Goal: Check status

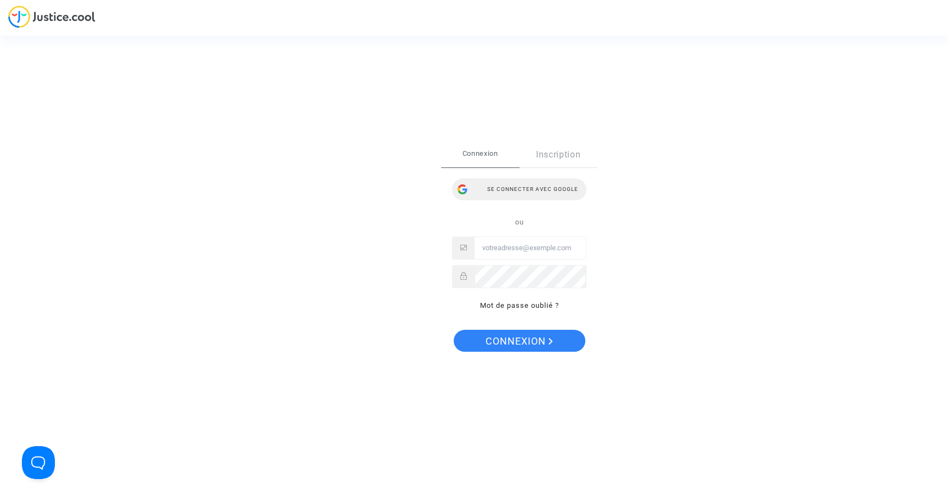
click at [499, 188] on div "Se connecter avec Google" at bounding box center [519, 189] width 134 height 22
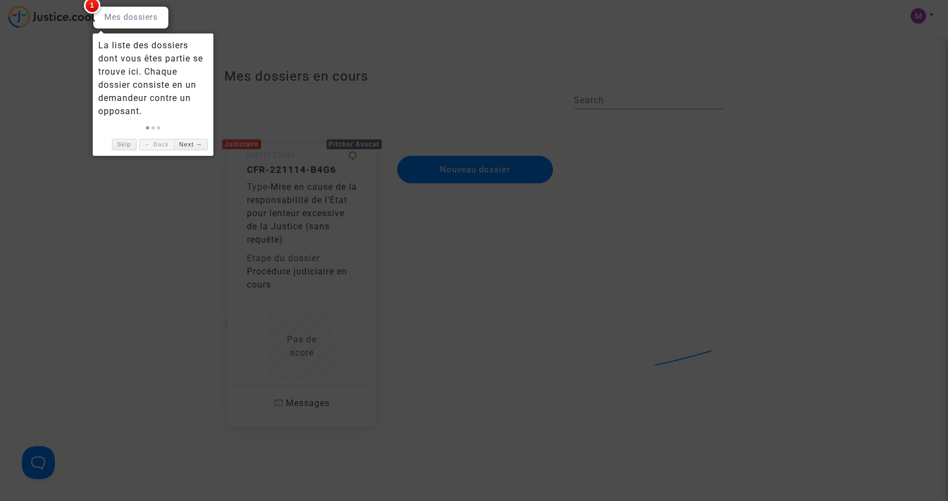
click at [143, 186] on div at bounding box center [474, 250] width 948 height 501
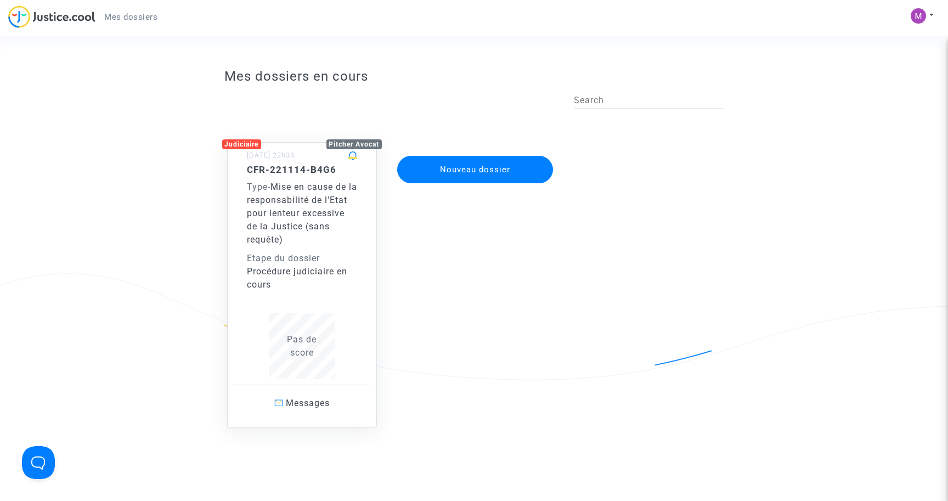
click at [138, 19] on span "Mes dossiers" at bounding box center [130, 17] width 53 height 10
click at [298, 230] on span "Mise en cause de la responsabilité de l'Etat pour lenteur excessive de la Justi…" at bounding box center [302, 213] width 110 height 63
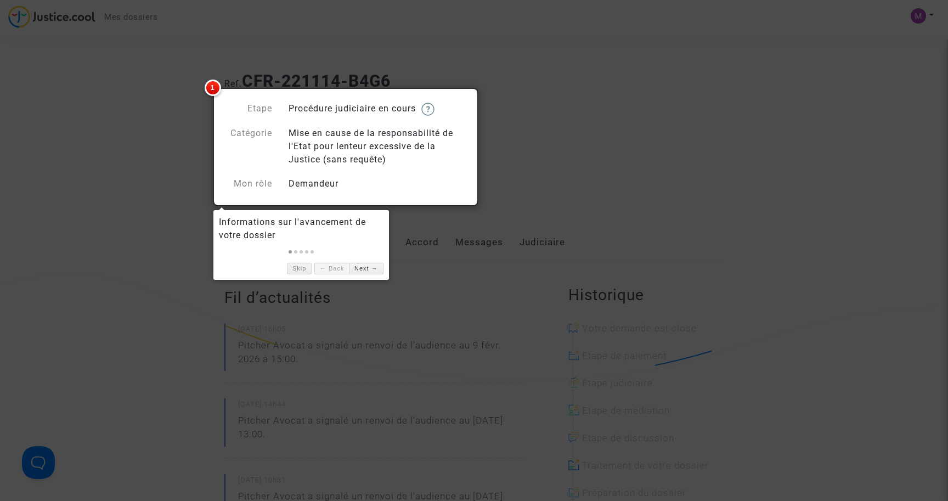
click at [630, 153] on div at bounding box center [474, 250] width 948 height 501
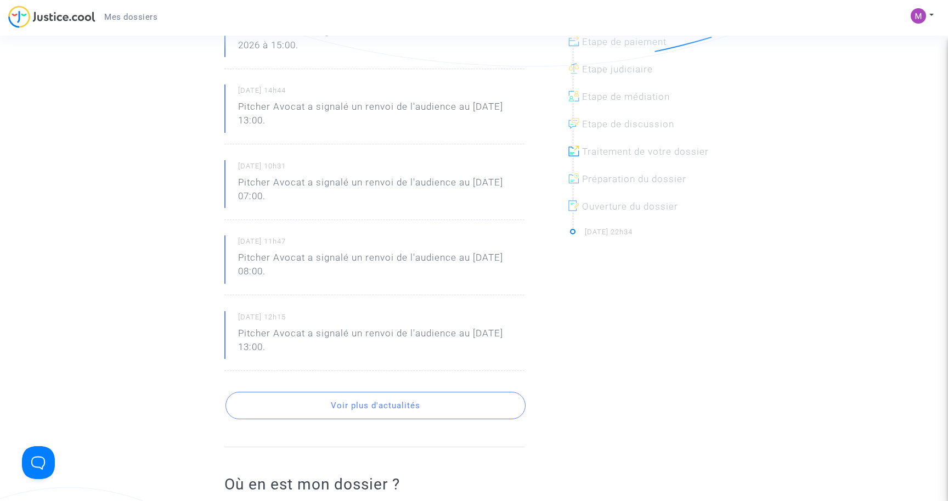
scroll to position [320, 0]
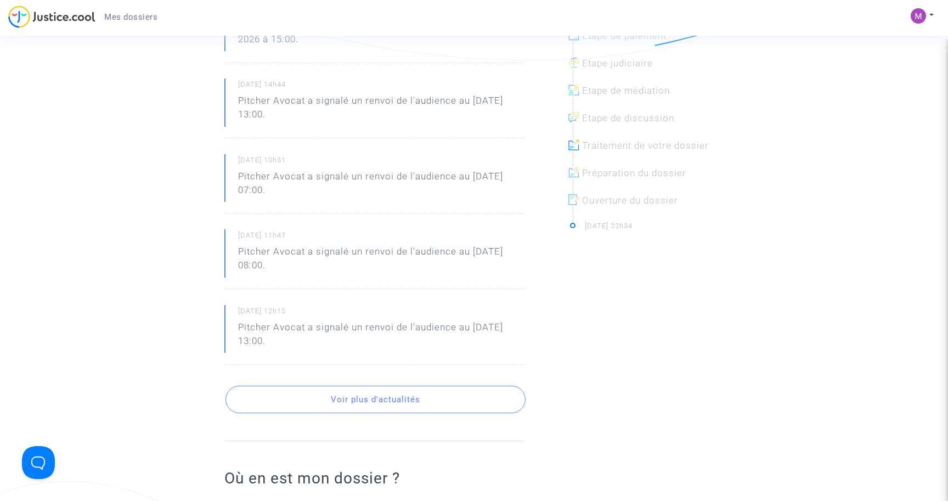
click at [390, 400] on button "Voir plus d'actualités" at bounding box center [375, 399] width 300 height 27
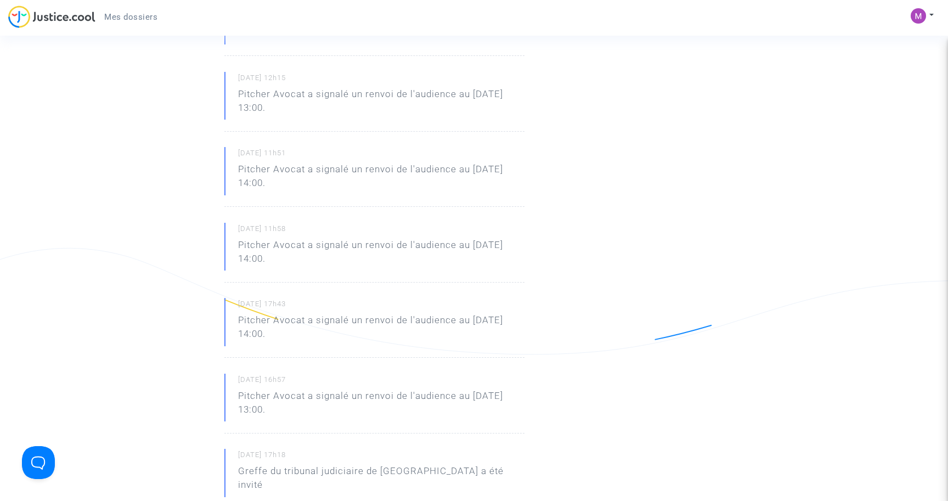
scroll to position [629, 0]
click at [370, 453] on button "Voir plus d'actualités" at bounding box center [375, 466] width 300 height 27
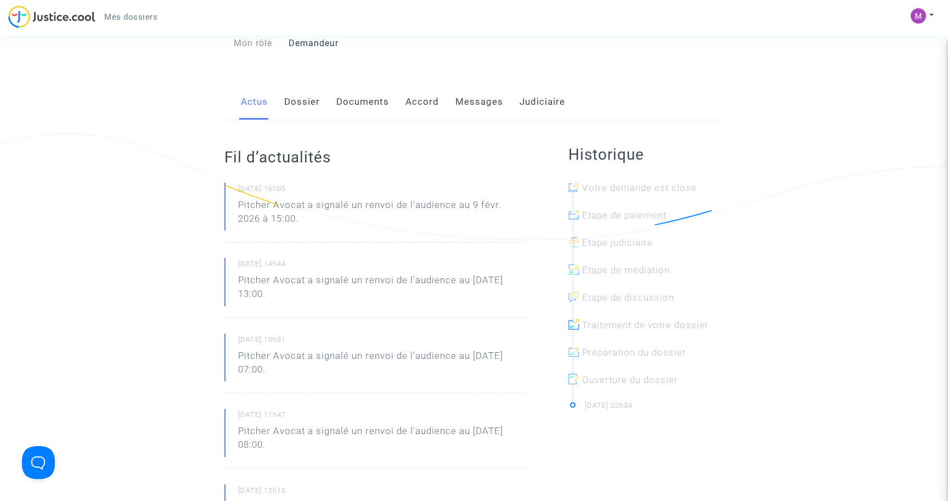
scroll to position [135, 0]
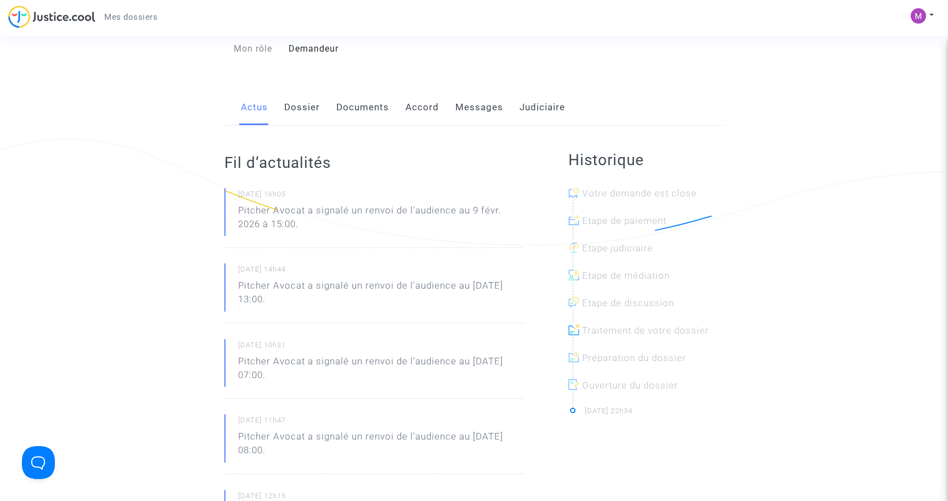
click at [332, 211] on p "Pitcher Avocat a signalé un renvoi de l'audience au 9 févr. 2026 à 15:00." at bounding box center [381, 219] width 286 height 33
drag, startPoint x: 355, startPoint y: 207, endPoint x: 494, endPoint y: 209, distance: 139.3
click at [494, 210] on p "Pitcher Avocat a signalé un renvoi de l'audience au 9 févr. 2026 à 15:00." at bounding box center [381, 219] width 286 height 33
click at [377, 223] on p "Pitcher Avocat a signalé un renvoi de l'audience au 9 févr. 2026 à 15:00." at bounding box center [381, 219] width 286 height 33
click at [298, 110] on link "Dossier" at bounding box center [302, 107] width 36 height 36
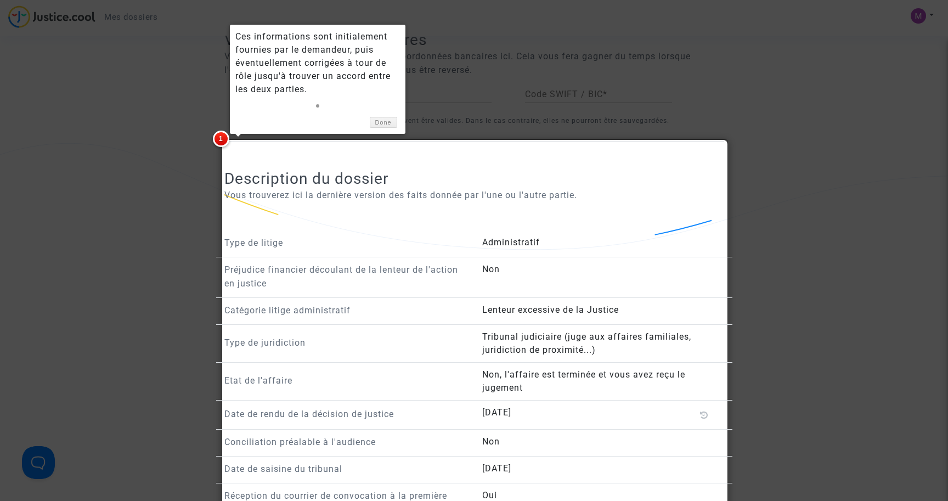
scroll to position [715, 0]
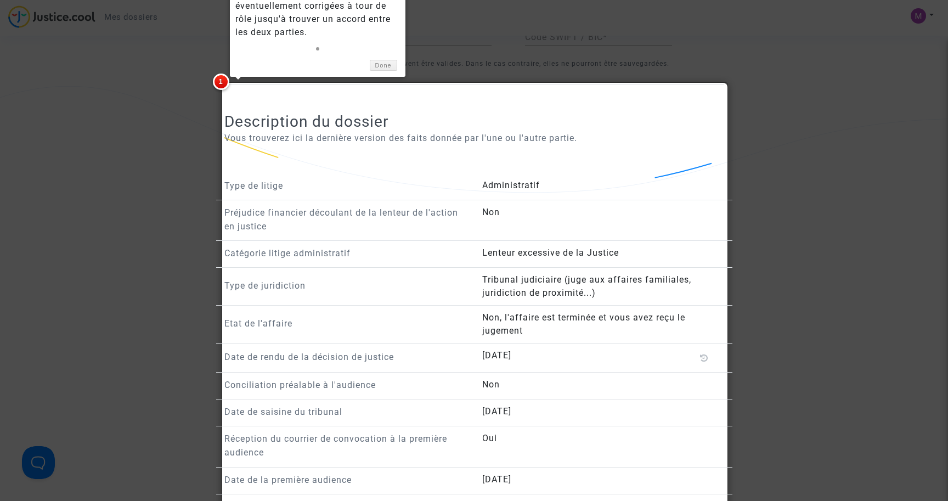
click at [213, 299] on div at bounding box center [474, 250] width 948 height 501
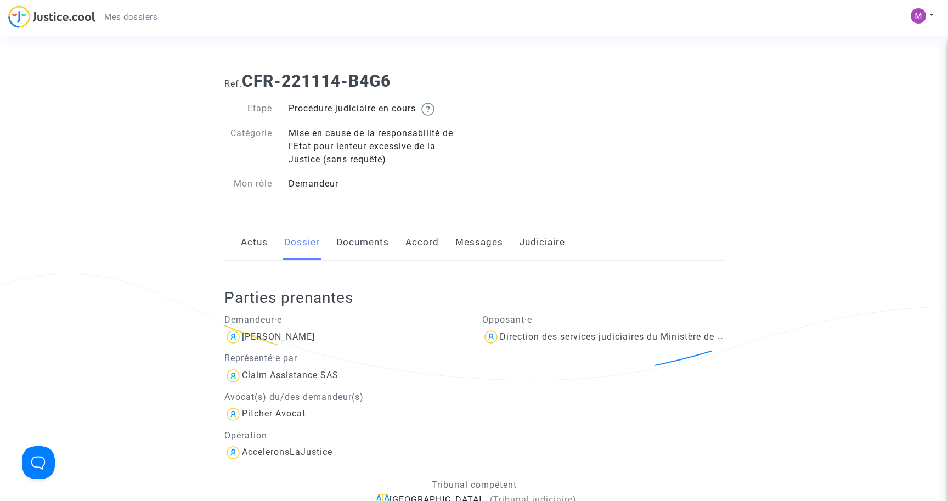
scroll to position [0, 0]
click at [354, 239] on link "Documents" at bounding box center [362, 242] width 53 height 36
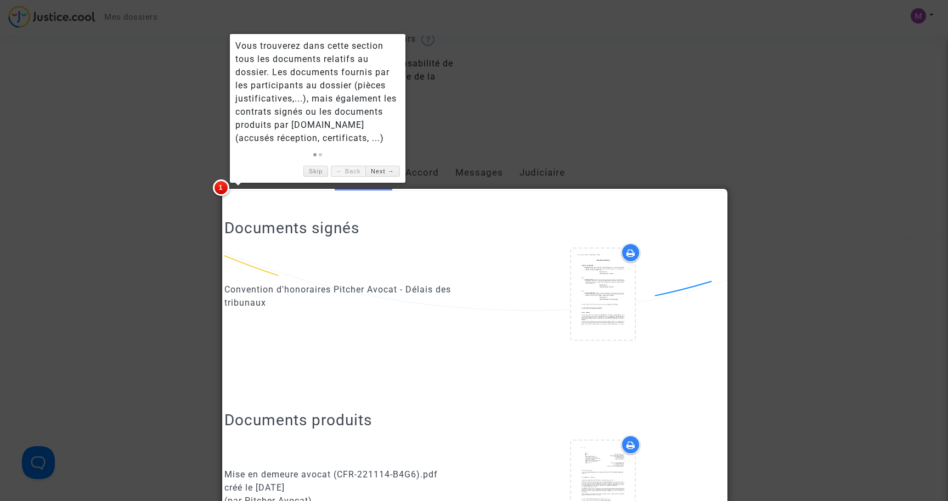
scroll to position [108, 0]
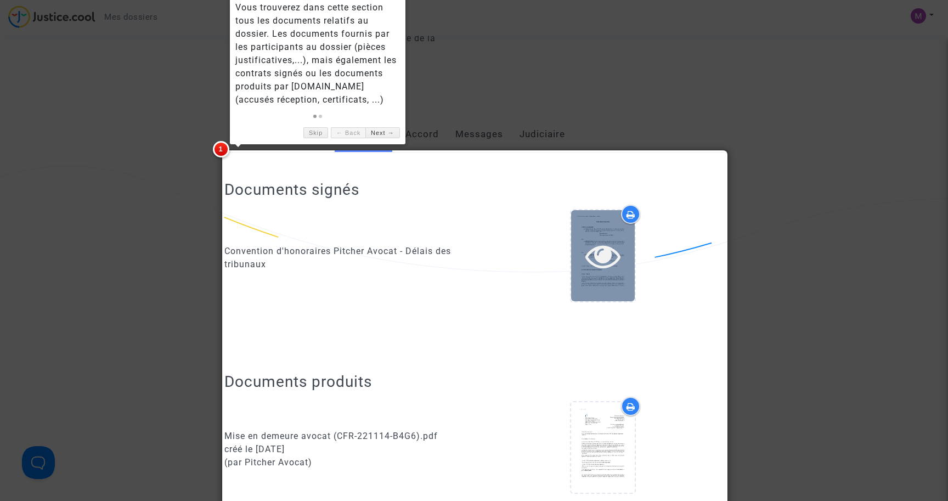
click at [590, 234] on div at bounding box center [603, 255] width 64 height 91
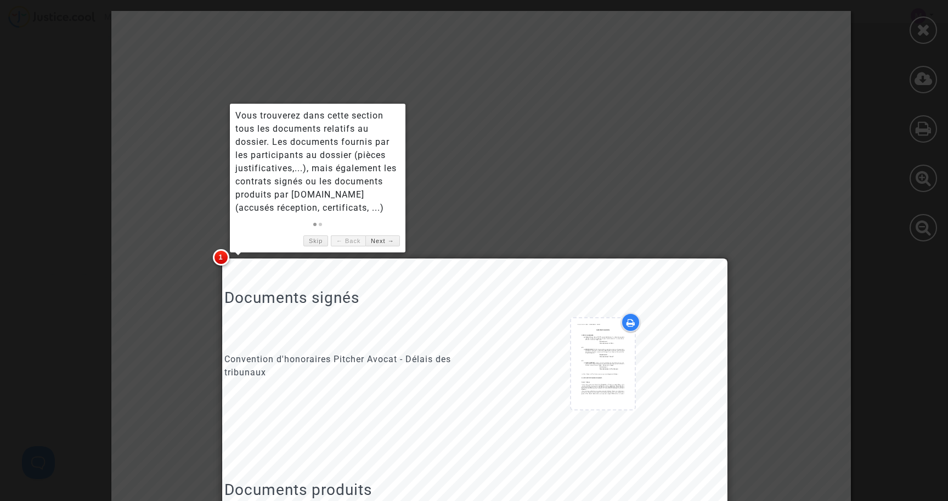
scroll to position [-1, 0]
click at [785, 199] on div at bounding box center [474, 250] width 948 height 501
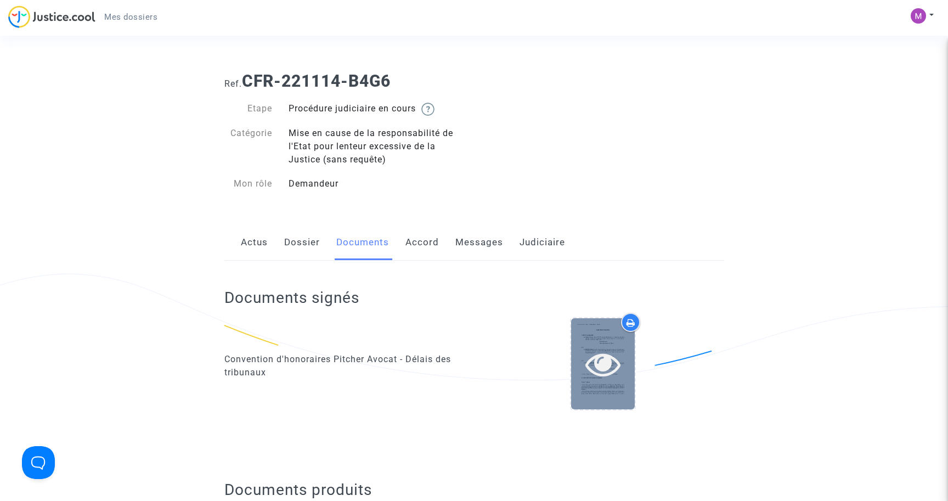
click at [621, 335] on div at bounding box center [603, 363] width 64 height 91
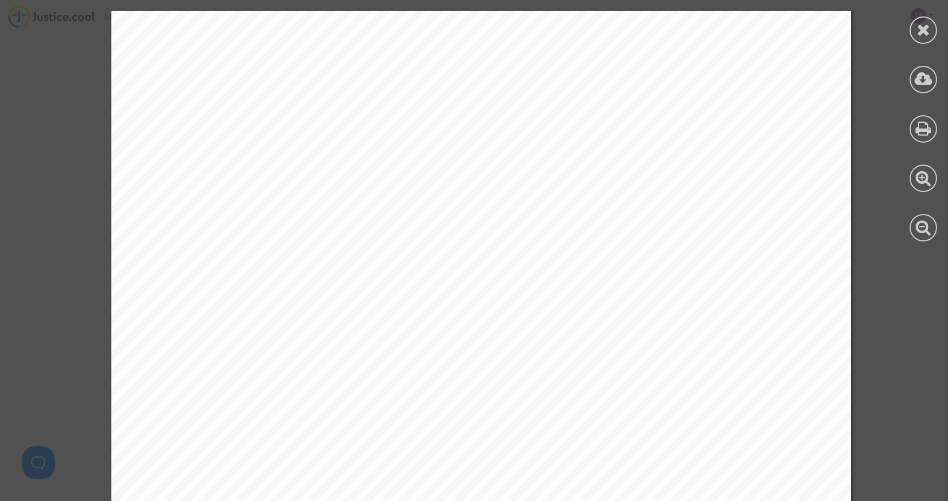
scroll to position [3513, 0]
click at [53, 324] on div "CONVENTION D’HONORAIRES ENTRE LES SOUSSIGNES : Madame/Monsieur Manon BECHET, né…" at bounding box center [481, 177] width 962 height 7359
click at [99, 136] on div "CONVENTION D’HONORAIRES ENTRE LES SOUSSIGNES : Madame/Monsieur Manon BECHET, né…" at bounding box center [481, 177] width 962 height 7359
click at [926, 29] on icon at bounding box center [924, 29] width 14 height 16
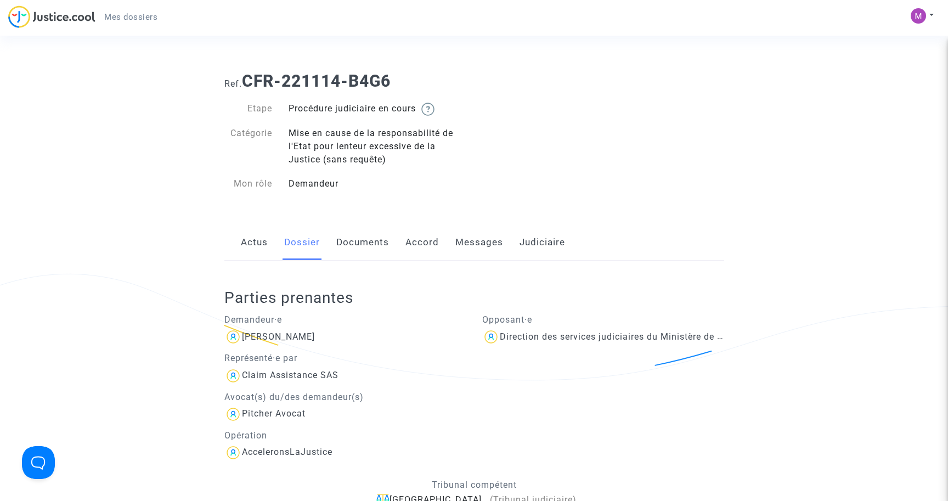
scroll to position [-1, 0]
click at [370, 248] on link "Documents" at bounding box center [362, 242] width 53 height 36
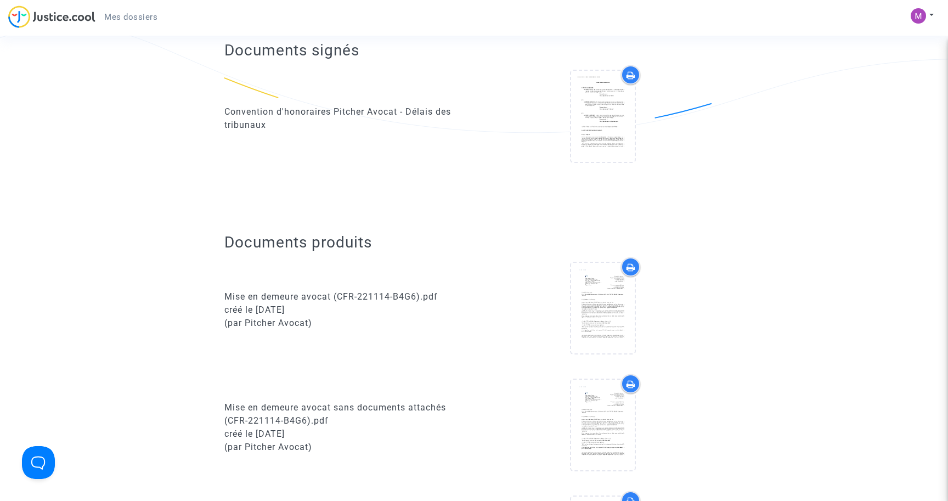
scroll to position [248, 0]
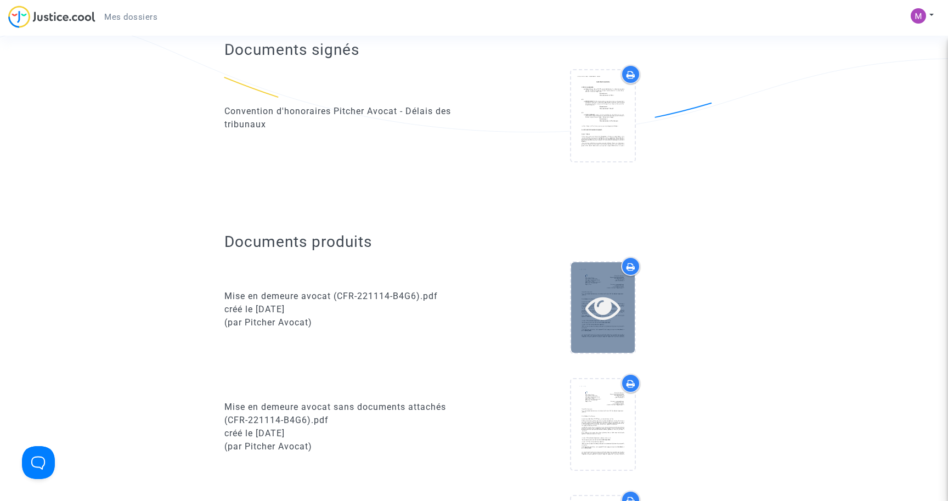
click at [589, 282] on div at bounding box center [603, 307] width 64 height 91
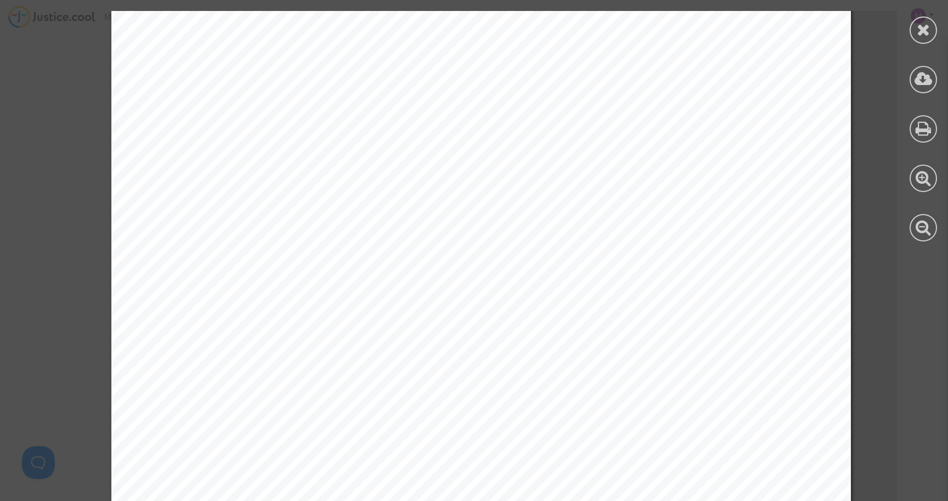
scroll to position [214, 0]
click at [504, 306] on span "mon client a saisi le Tribunal judiciaire de Beauvais en date du 25/04/2019 par…" at bounding box center [543, 312] width 702 height 13
drag, startPoint x: 329, startPoint y: 326, endPoint x: 524, endPoint y: 327, distance: 194.7
click at [524, 327] on span "enregistrée sous le numéro 11-19-001108. Mon client a été convoqué en date du 2…" at bounding box center [515, 327] width 646 height 13
click at [581, 324] on span "enregistrée sous le numéro 11-19-001108. Mon client a été convoqué en date du 2…" at bounding box center [515, 327] width 646 height 13
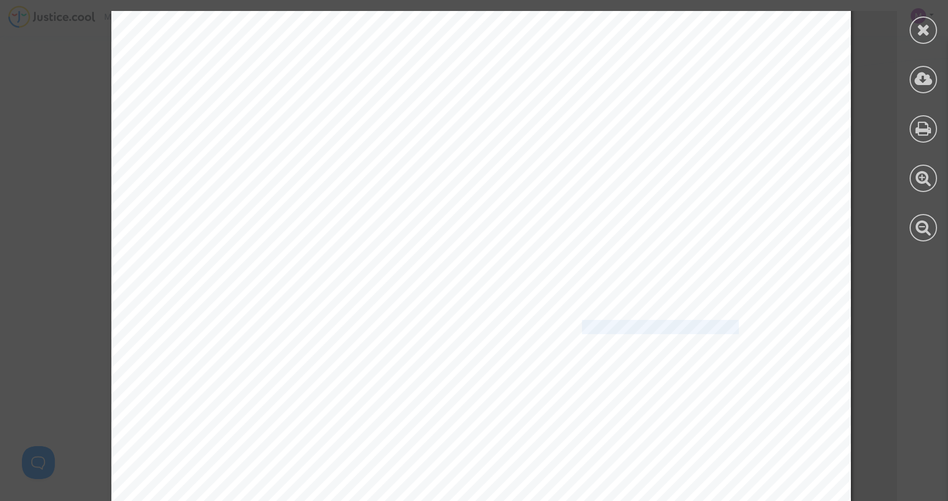
drag, startPoint x: 557, startPoint y: 330, endPoint x: 716, endPoint y: 329, distance: 159.6
click at [716, 329] on span "enregistrée sous le numéro 11-19-001108. Mon client a été convoqué en date du 2…" at bounding box center [515, 327] width 646 height 13
drag, startPoint x: 480, startPoint y: 341, endPoint x: 647, endPoint y: 337, distance: 167.4
click at [647, 337] on span "une première audience et l’instance s’est terminée par un jugement le 23/04/202…" at bounding box center [445, 342] width 506 height 13
click at [663, 338] on span "une première audience et l’instance s’est terminée par un jugement le 23/04/202…" at bounding box center [445, 342] width 506 height 13
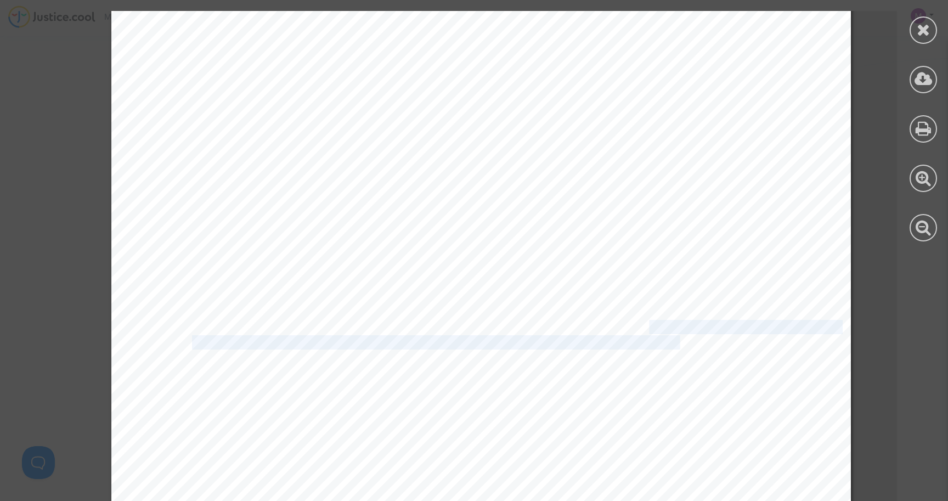
drag, startPoint x: 676, startPoint y: 343, endPoint x: 624, endPoint y: 321, distance: 56.5
click at [624, 321] on div "Maître Joyce Pitcher Avocat au Barreau de Paris 201 rue du Faubourg Saint-Denis…" at bounding box center [480, 320] width 739 height 1047
click at [624, 313] on span "mon client a saisi le Tribunal judiciaire de Beauvais en date du 25/04/2019 par…" at bounding box center [543, 312] width 702 height 13
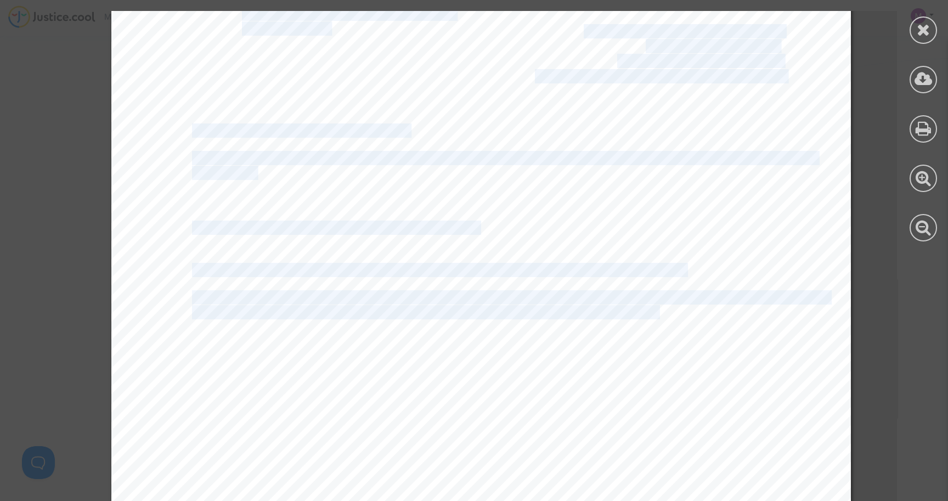
drag, startPoint x: 626, startPoint y: 311, endPoint x: 678, endPoint y: 333, distance: 56.0
click at [678, 334] on div "Maître Joyce Pitcher Avocat au Barreau de Paris 201 rue du Faubourg Saint-Denis…" at bounding box center [480, 320] width 739 height 1047
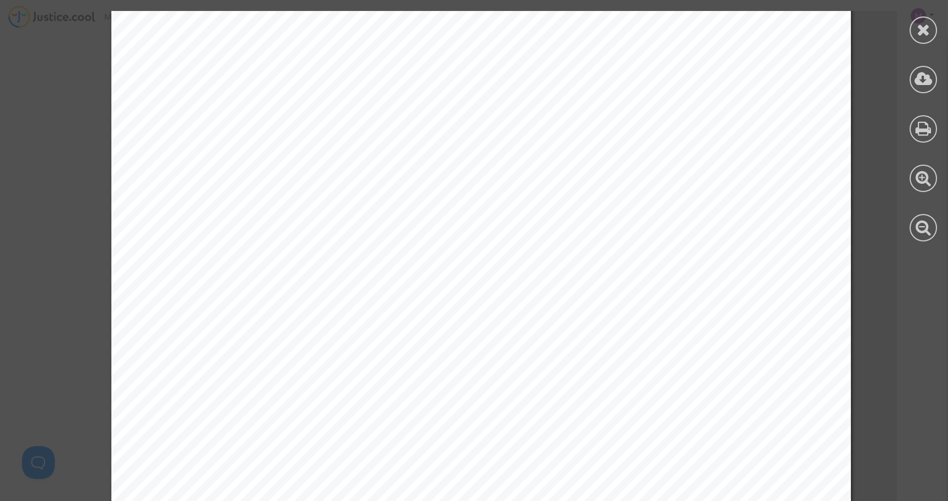
click at [410, 393] on span "Convention européenne de sauvegarde des droits de l’Homme, interprété à la lumi…" at bounding box center [510, 399] width 637 height 13
drag, startPoint x: 289, startPoint y: 329, endPoint x: 302, endPoint y: 336, distance: 14.5
click at [302, 336] on span "décisions de la Cour Européenne des Droits de l’Homme (Frydlender c/ France, 19…" at bounding box center [544, 333] width 704 height 13
click at [302, 364] on div "Maître Joyce Pitcher Avocat au Barreau de Paris 201 rue du Faubourg Saint-Denis…" at bounding box center [480, 238] width 739 height 1047
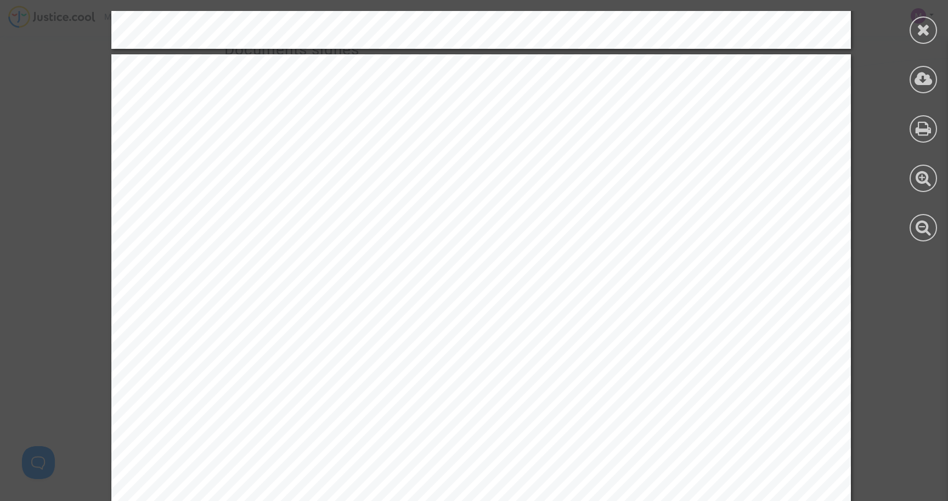
scroll to position [1008, 0]
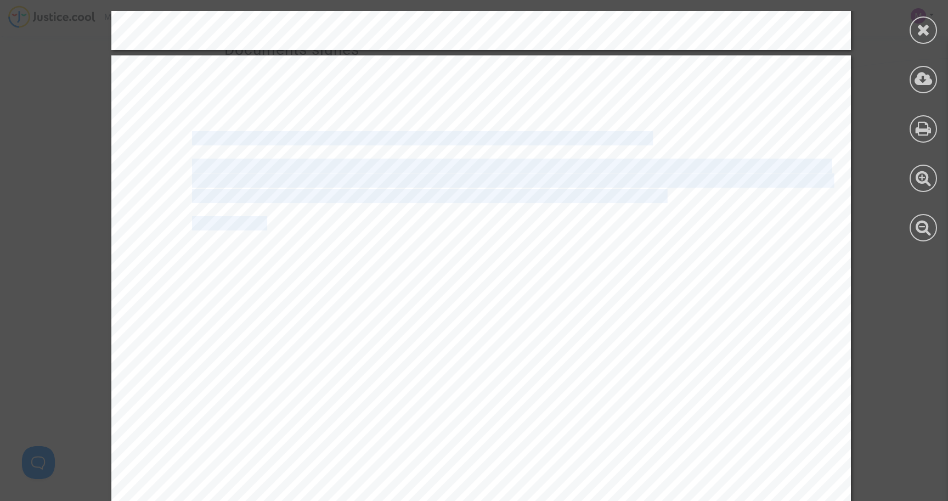
drag, startPoint x: 271, startPoint y: 224, endPoint x: 542, endPoint y: 230, distance: 271.0
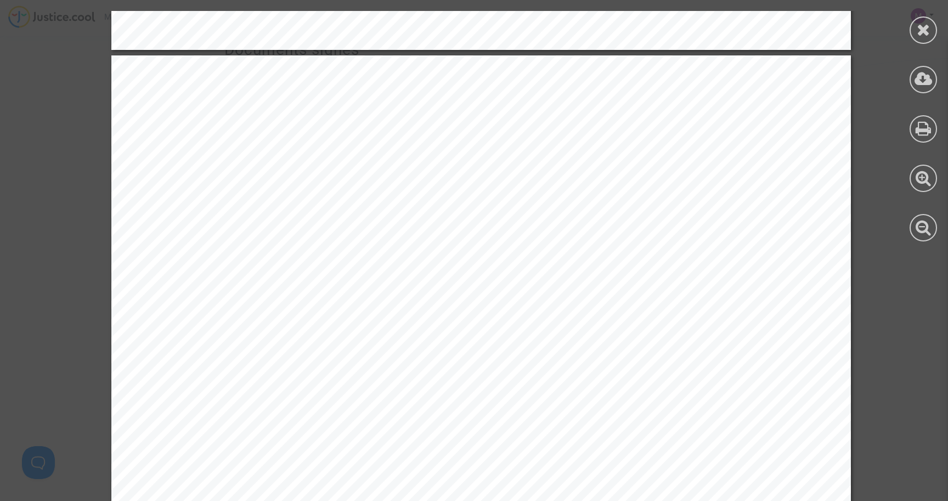
click at [587, 224] on span "J’ai donc l’honneur de solliciter le versement de la somme de 625 euros, corres…" at bounding box center [510, 223] width 637 height 13
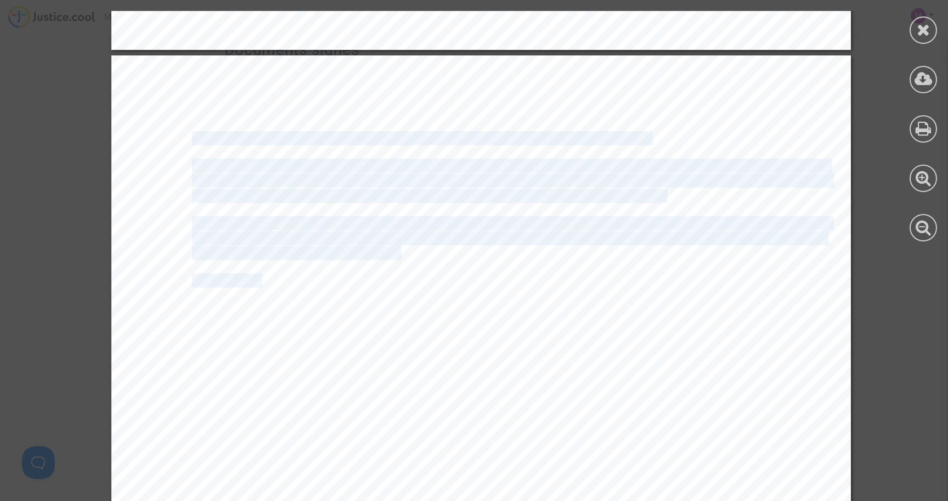
drag, startPoint x: 261, startPoint y: 278, endPoint x: 437, endPoint y: 290, distance: 175.9
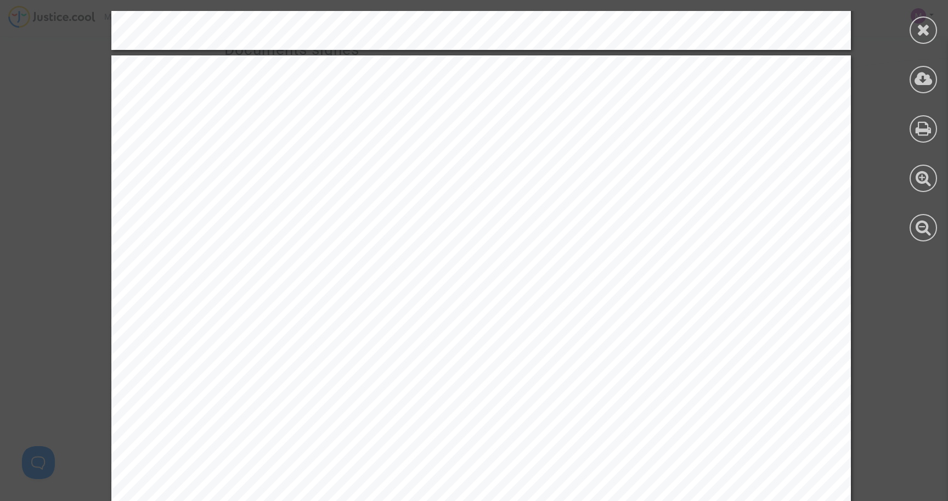
click at [454, 284] on span "Le virement devra être réalisé sur le compte CARPA dont les coordonnées se trou…" at bounding box center [504, 280] width 624 height 13
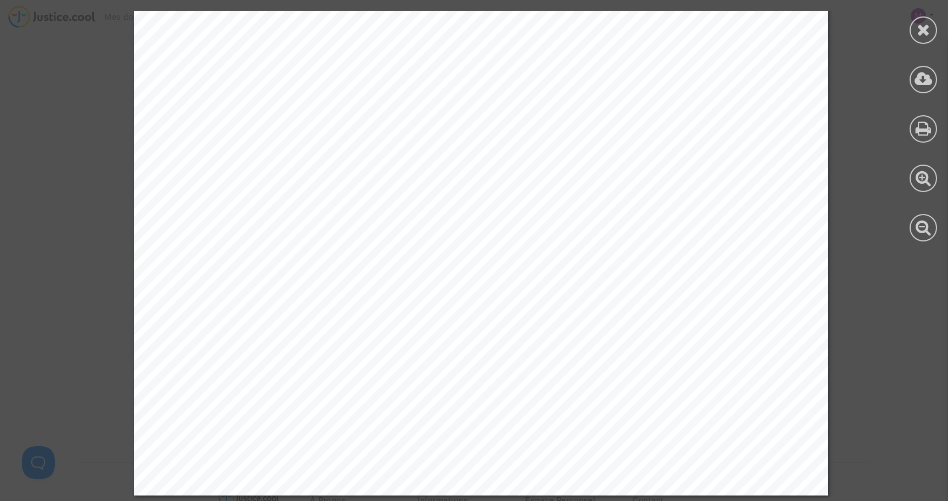
scroll to position [1031, 0]
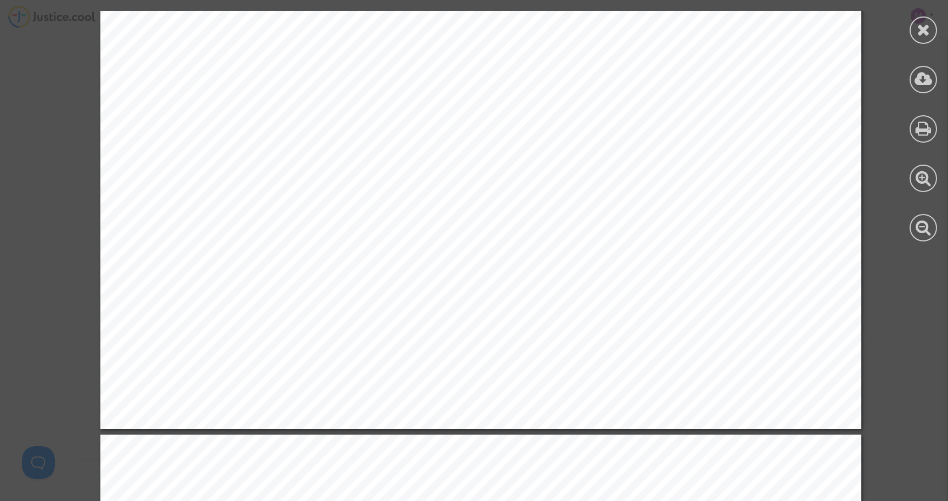
scroll to position [3210, 0]
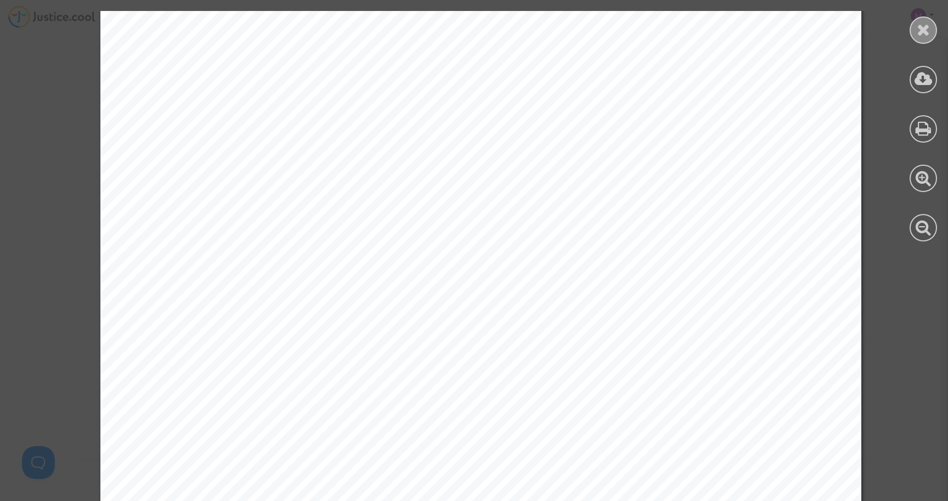
click at [932, 29] on div at bounding box center [922, 29] width 27 height 27
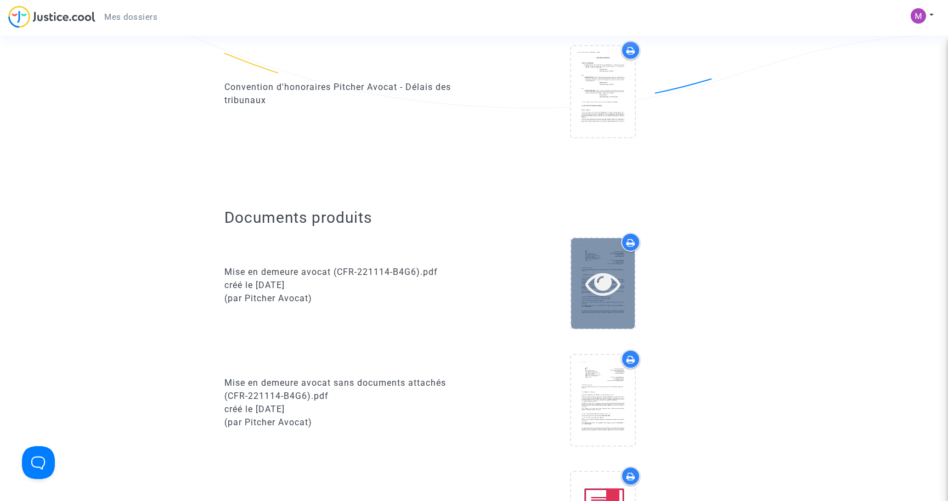
scroll to position [276, 0]
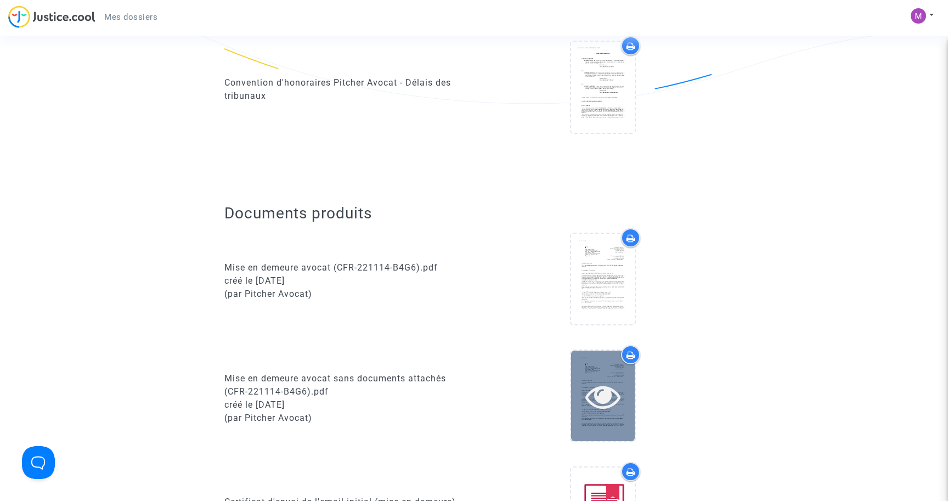
click at [581, 418] on div at bounding box center [603, 395] width 64 height 91
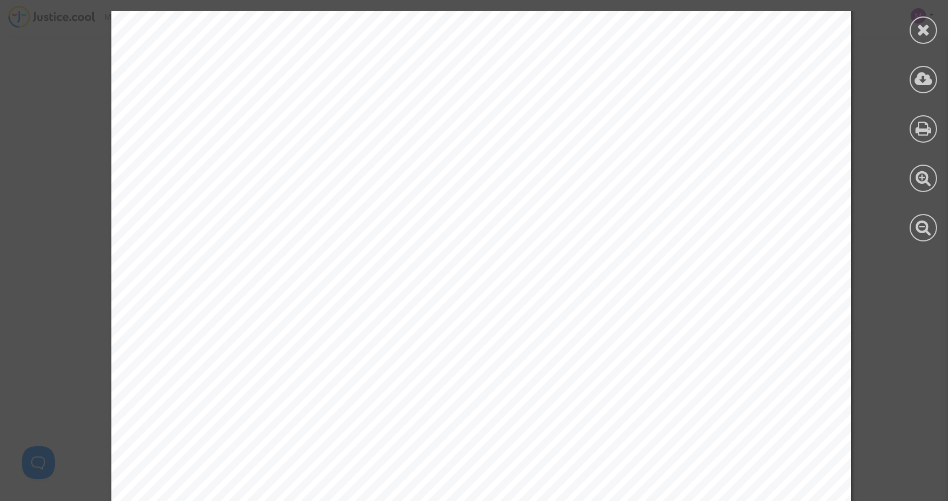
scroll to position [1064, 0]
click at [928, 35] on icon at bounding box center [924, 29] width 14 height 16
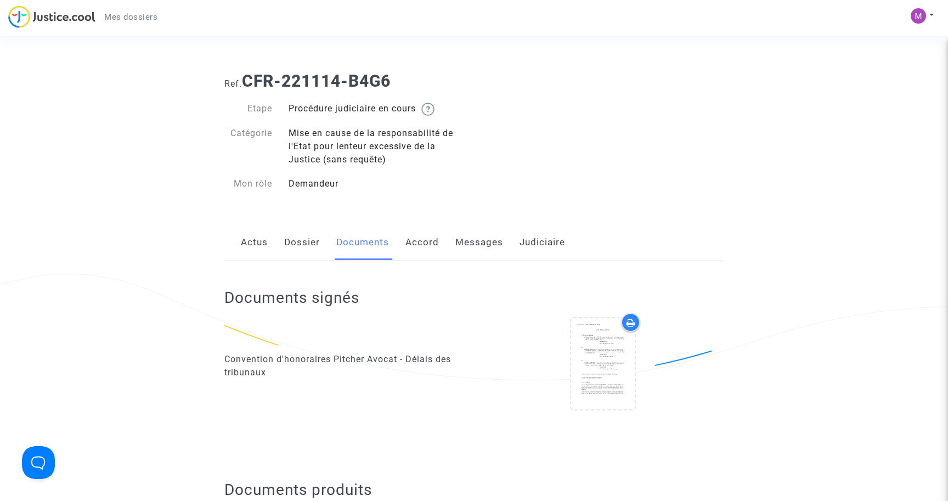
scroll to position [0, 0]
click at [262, 245] on link "Actus" at bounding box center [254, 242] width 27 height 36
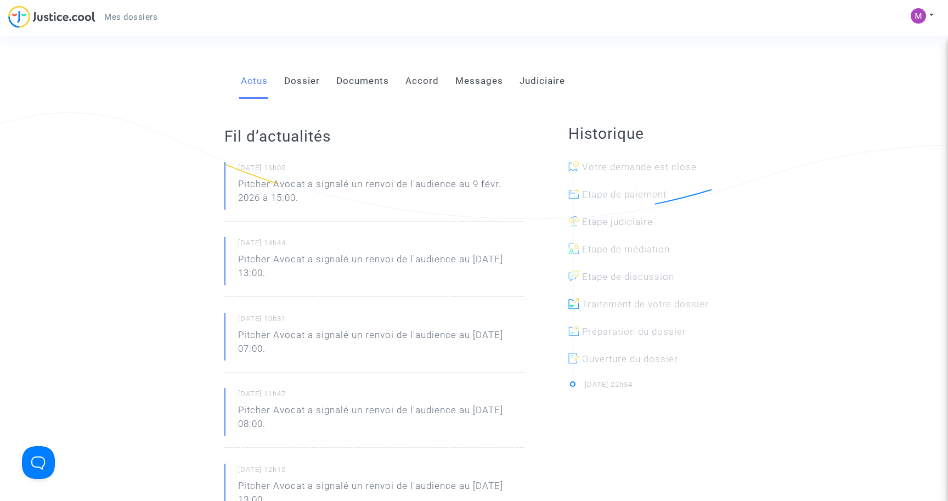
scroll to position [166, 0]
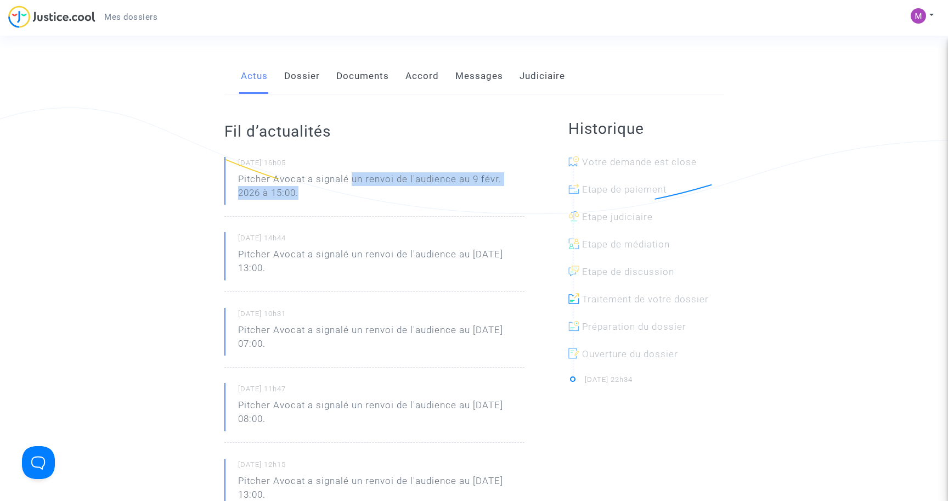
drag, startPoint x: 354, startPoint y: 179, endPoint x: 413, endPoint y: 197, distance: 61.9
click at [413, 197] on p "Pitcher Avocat a signalé un renvoi de l'audience au 9 févr. 2026 à 15:00." at bounding box center [381, 188] width 286 height 33
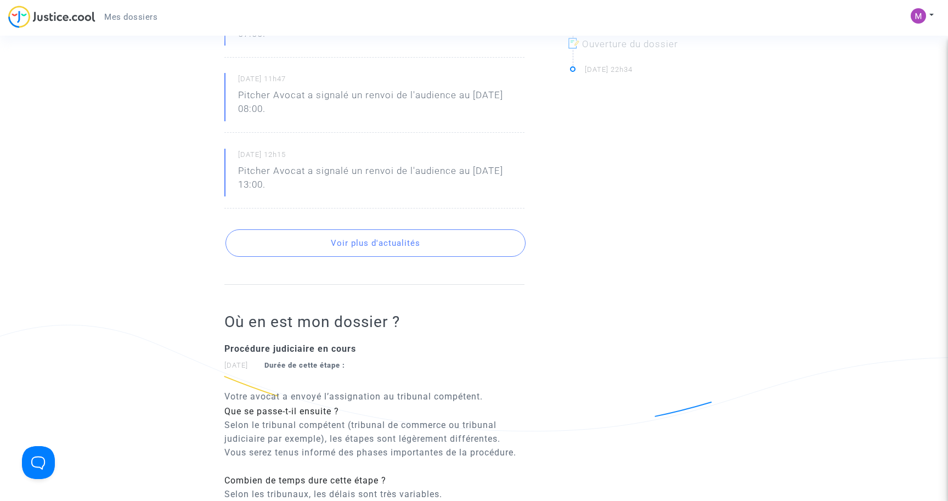
scroll to position [448, 0]
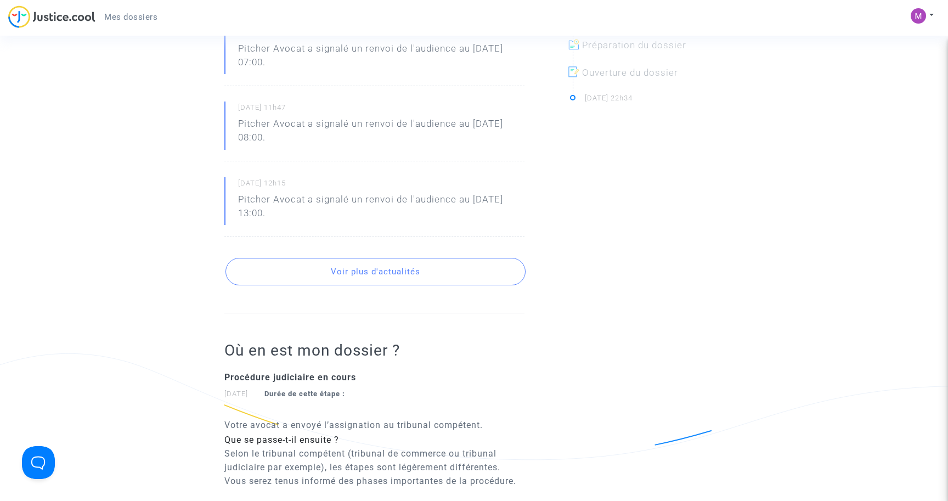
click at [382, 268] on button "Voir plus d'actualités" at bounding box center [375, 271] width 300 height 27
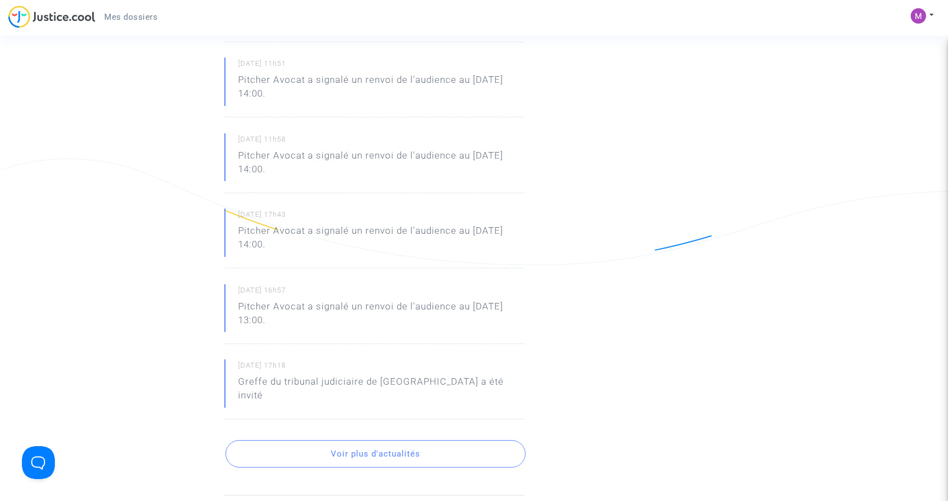
scroll to position [655, 0]
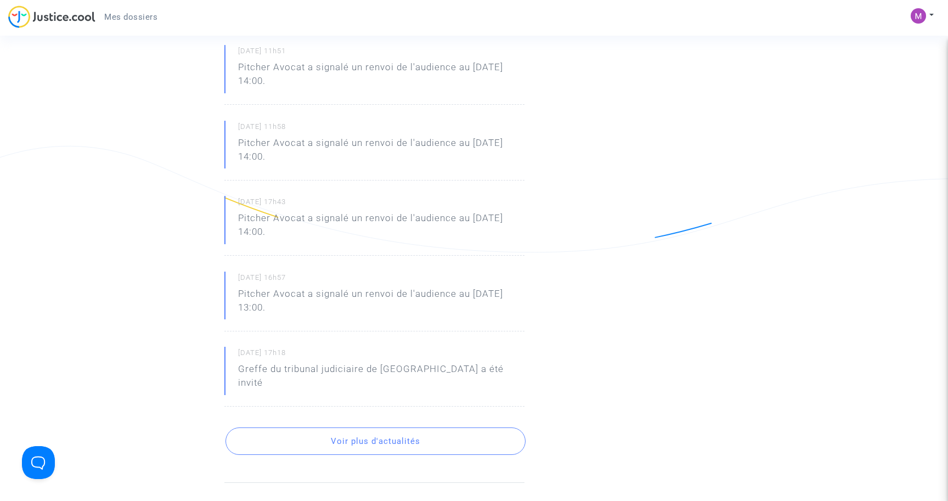
click at [299, 304] on p "Pitcher Avocat a signalé un renvoi de l'audience au 9 sept. 2024 à 13:00." at bounding box center [381, 303] width 286 height 33
click at [381, 370] on p "Greffe du tribunal judiciaire de Paris a été invité" at bounding box center [381, 378] width 286 height 33
click at [381, 430] on button "Voir plus d'actualités" at bounding box center [375, 440] width 300 height 27
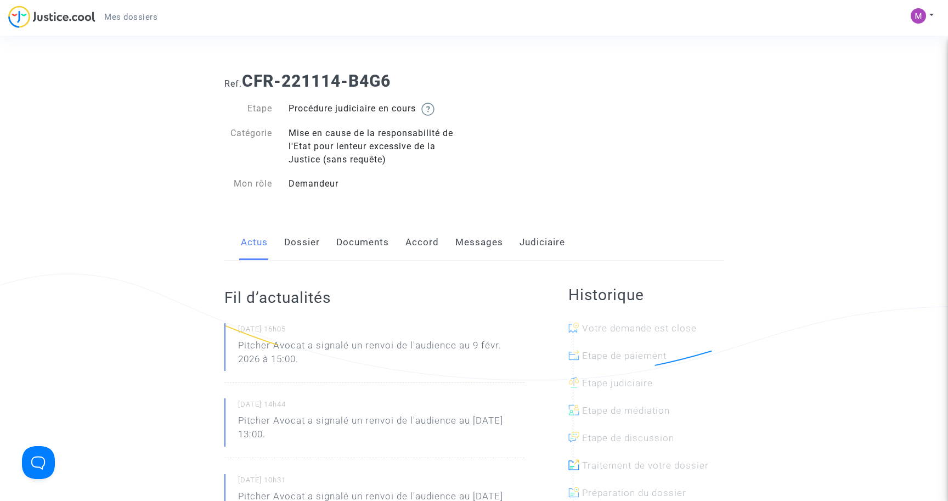
scroll to position [0, 0]
click at [625, 355] on div at bounding box center [651, 363] width 156 height 27
click at [423, 242] on link "Accord" at bounding box center [421, 242] width 33 height 36
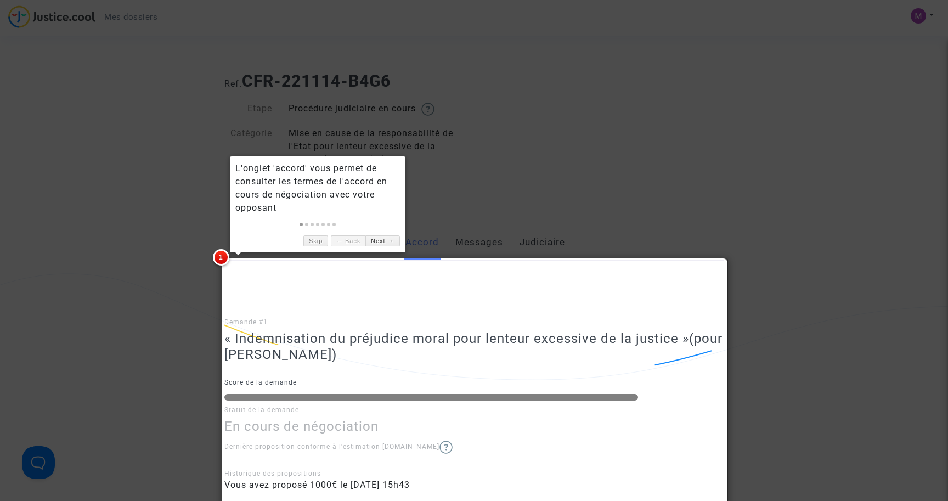
click at [81, 352] on div at bounding box center [474, 250] width 948 height 501
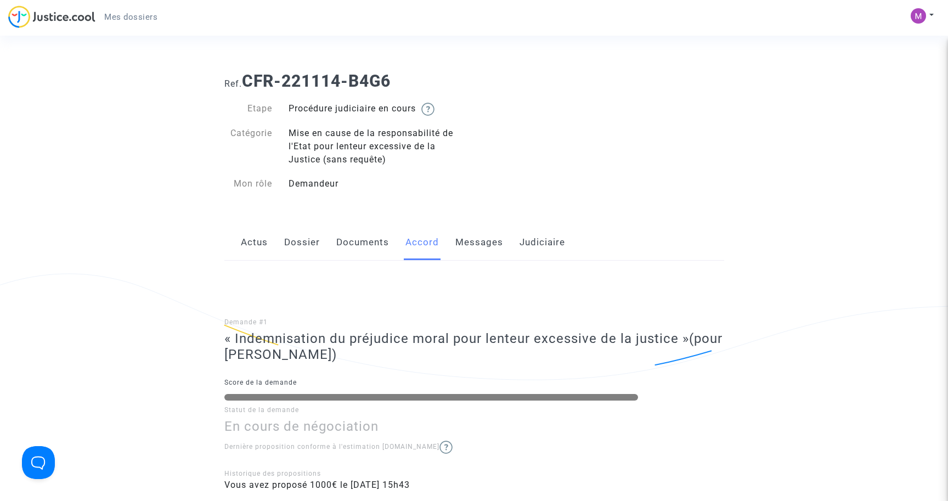
scroll to position [146, 0]
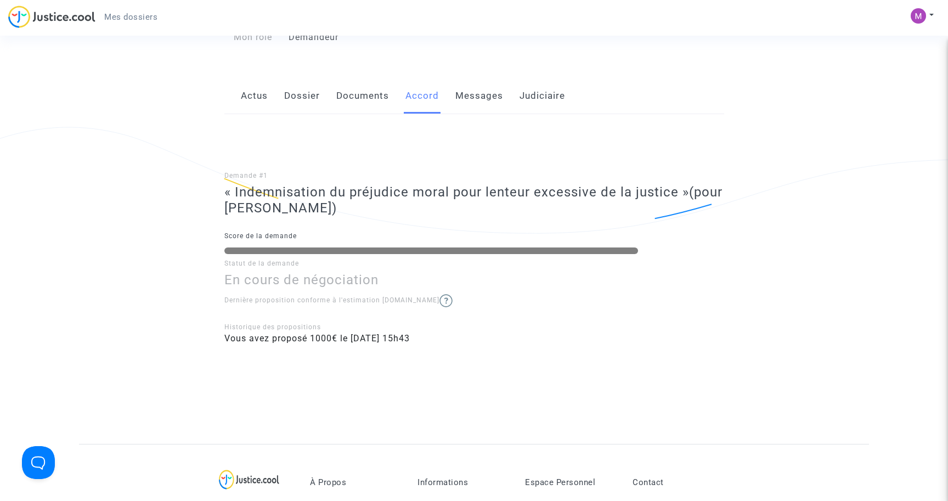
click at [337, 336] on span "Vous avez proposé 1000€ le 19/09/2025 - 15h43" at bounding box center [316, 338] width 185 height 10
drag, startPoint x: 346, startPoint y: 337, endPoint x: 421, endPoint y: 338, distance: 75.1
click at [410, 338] on span "Vous avez proposé 1000€ le 19/09/2025 - 15h43" at bounding box center [316, 338] width 185 height 10
click at [399, 338] on span "Vous avez proposé 1000€ le 19/09/2025 - 15h43" at bounding box center [316, 338] width 185 height 10
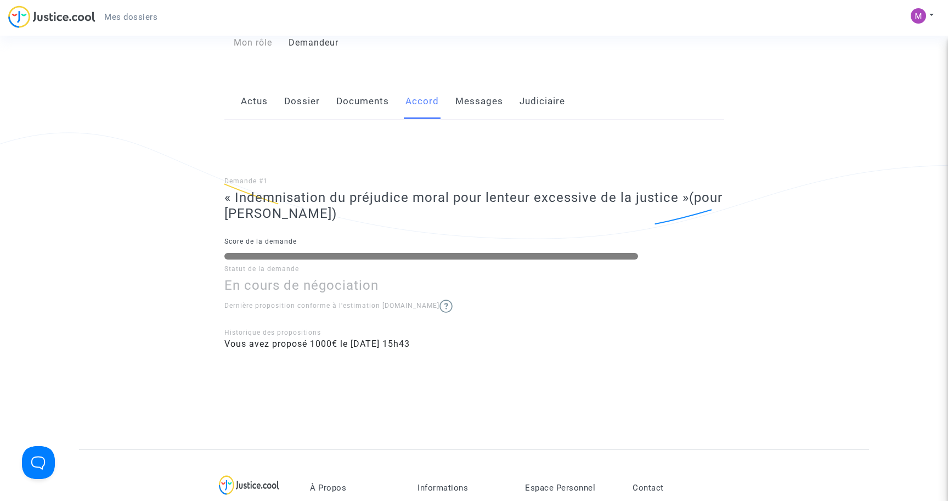
scroll to position [143, 0]
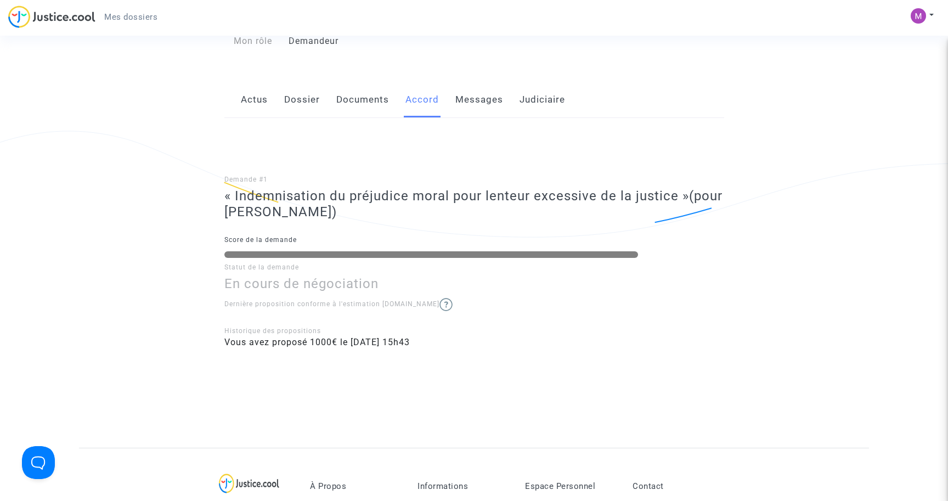
click at [296, 328] on div "Historique des propositions" at bounding box center [474, 331] width 500 height 10
click at [439, 302] on img at bounding box center [445, 304] width 13 height 13
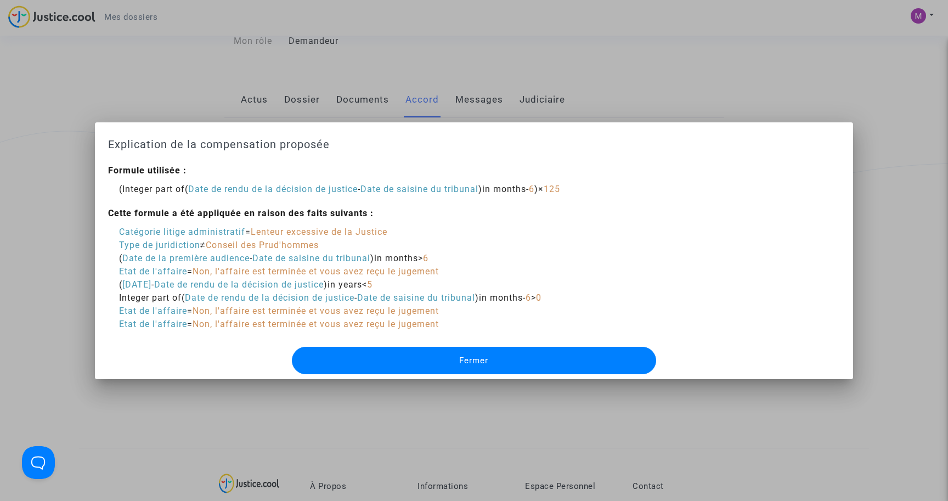
drag, startPoint x: 252, startPoint y: 233, endPoint x: 341, endPoint y: 233, distance: 88.9
click at [341, 233] on span "Catégorie litige administratif = Lenteur excessive de la Justice" at bounding box center [253, 232] width 268 height 10
click at [238, 242] on span "Conseil des Prud'hommes" at bounding box center [262, 245] width 113 height 10
drag, startPoint x: 225, startPoint y: 242, endPoint x: 319, endPoint y: 236, distance: 94.5
click at [319, 236] on div "Catégorie litige administratif = Lenteur excessive de la Justice Type de juridi…" at bounding box center [330, 277] width 422 height 105
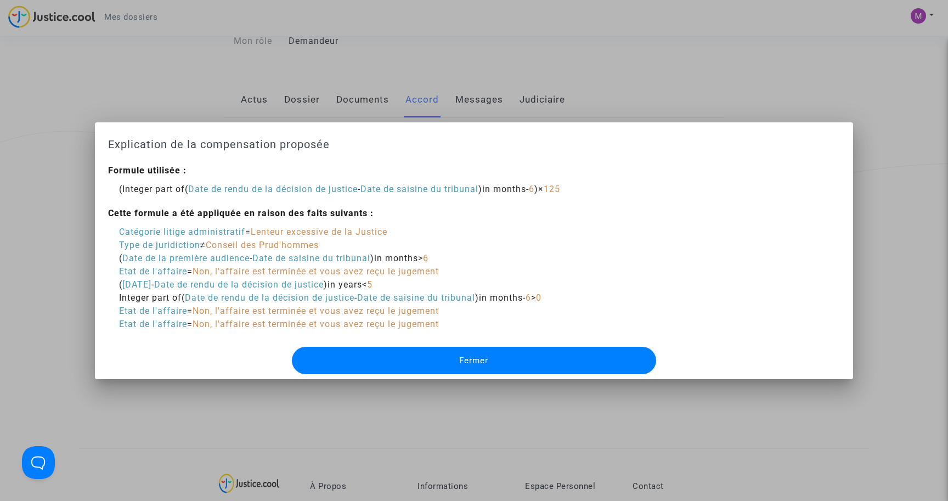
click at [239, 253] on span "Date de la première audience" at bounding box center [185, 258] width 127 height 10
drag, startPoint x: 258, startPoint y: 255, endPoint x: 340, endPoint y: 255, distance: 82.3
click at [340, 255] on span "Date de la première audience - Date de saisine du tribunal" at bounding box center [246, 258] width 248 height 10
click at [171, 274] on span "Etat de l'affaire" at bounding box center [153, 271] width 68 height 10
drag, startPoint x: 206, startPoint y: 271, endPoint x: 369, endPoint y: 272, distance: 163.5
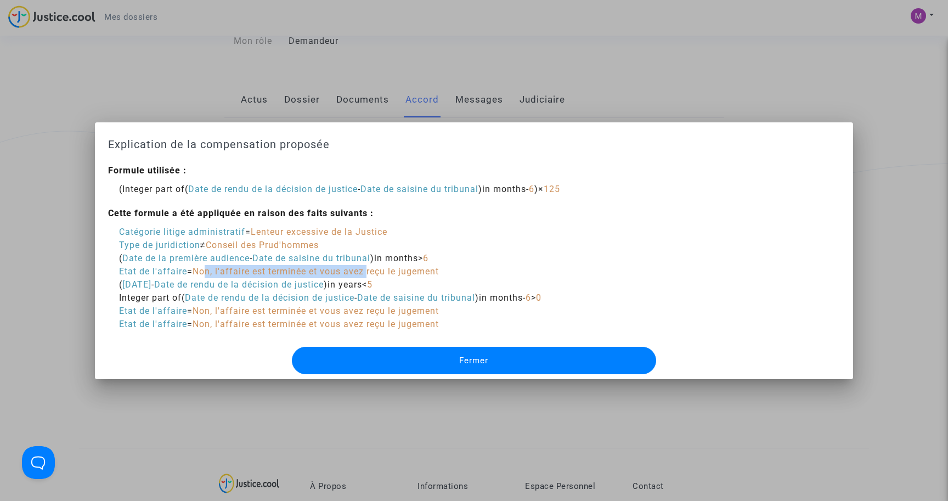
click at [369, 272] on span "Non, l'affaire est terminée et vous avez reçu le jugement" at bounding box center [316, 271] width 246 height 10
click at [350, 285] on span "in years" at bounding box center [344, 284] width 35 height 10
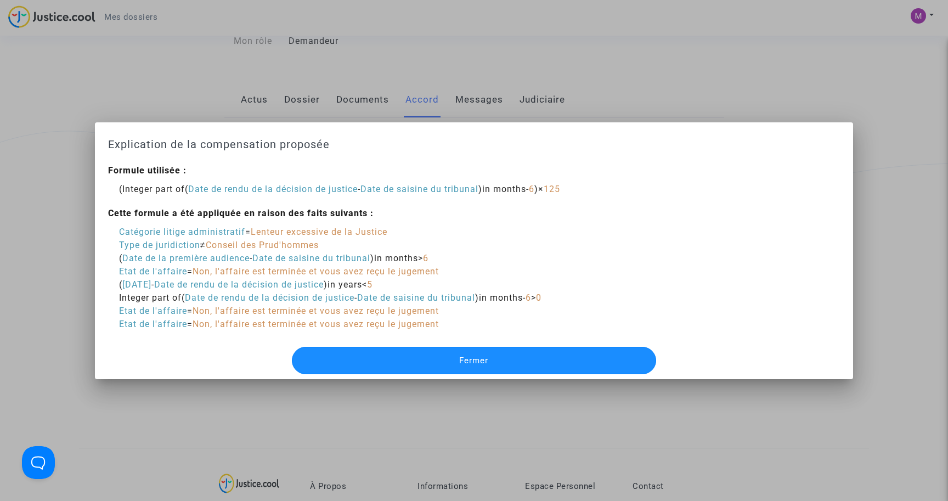
click at [473, 355] on span "Fermer" at bounding box center [473, 360] width 29 height 10
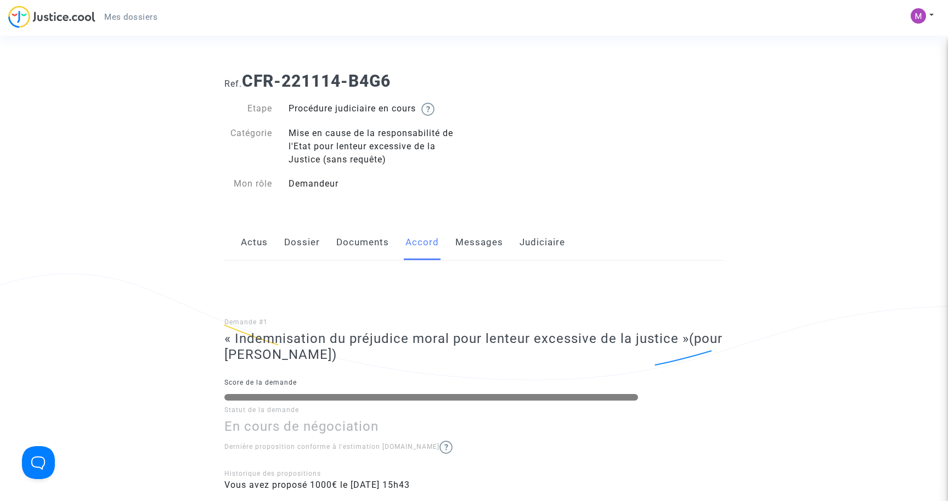
click at [470, 242] on link "Messages" at bounding box center [479, 242] width 48 height 36
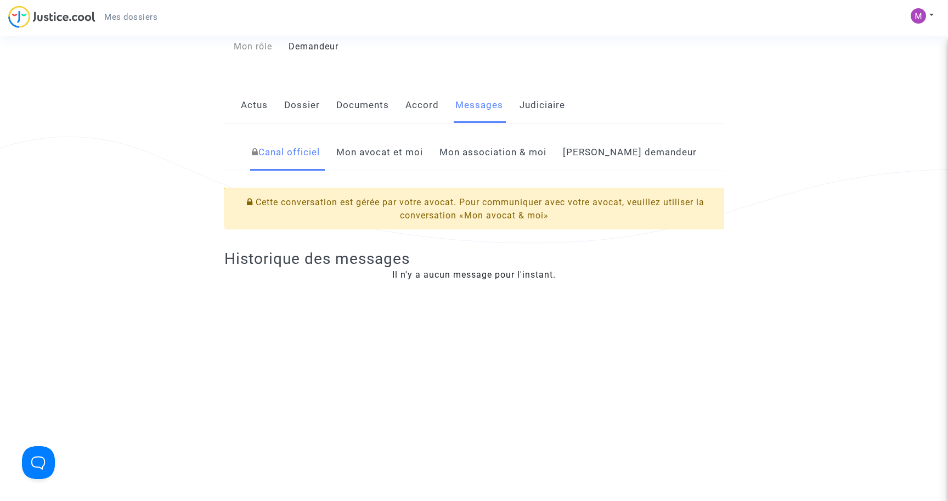
scroll to position [143, 0]
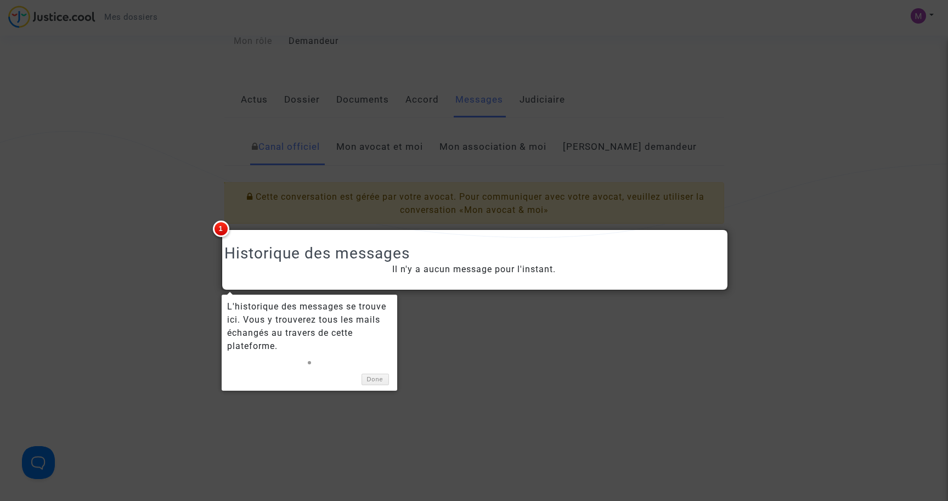
click at [445, 376] on div at bounding box center [474, 250] width 948 height 501
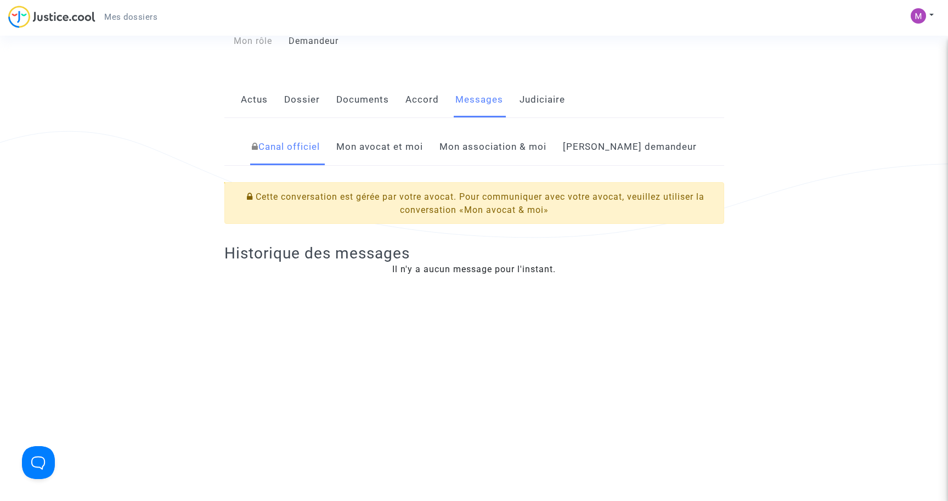
click at [423, 146] on link "Mon avocat et moi" at bounding box center [379, 147] width 87 height 36
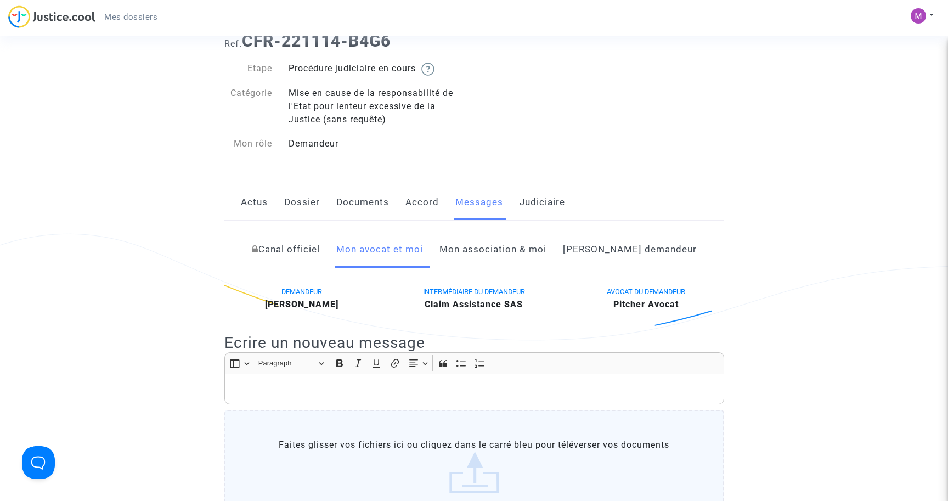
scroll to position [38, 0]
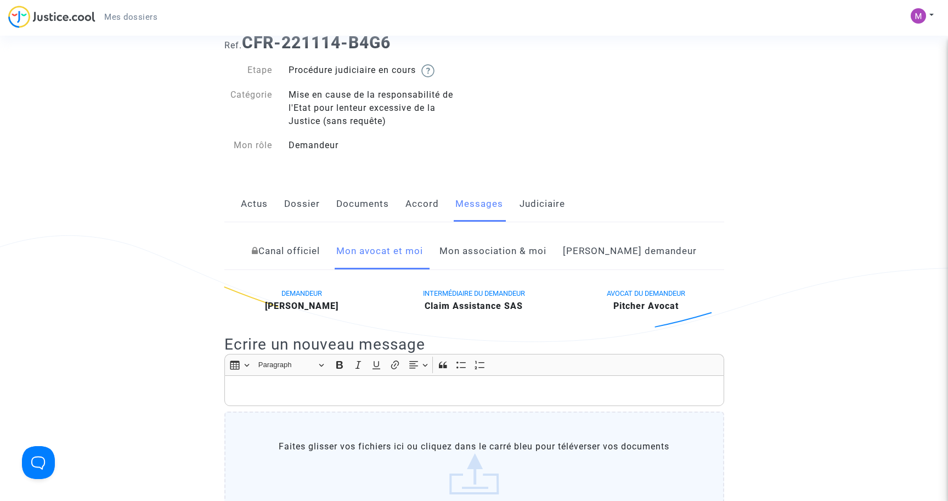
click at [618, 258] on link "Côté demandeur" at bounding box center [630, 251] width 134 height 36
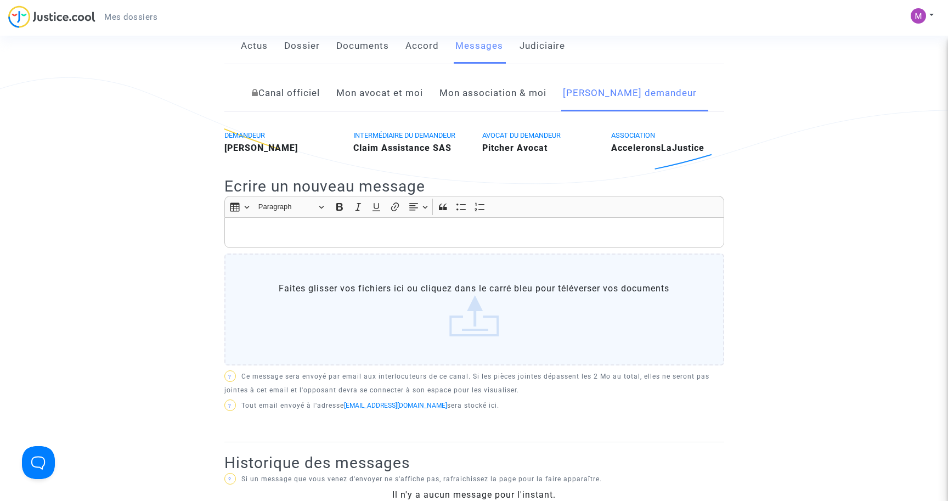
scroll to position [131, 0]
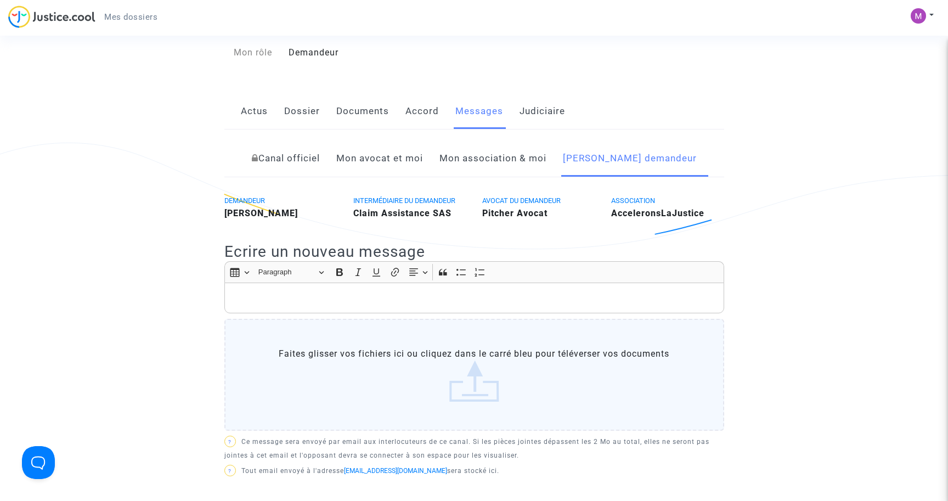
click at [422, 165] on link "Mon avocat et moi" at bounding box center [379, 158] width 87 height 36
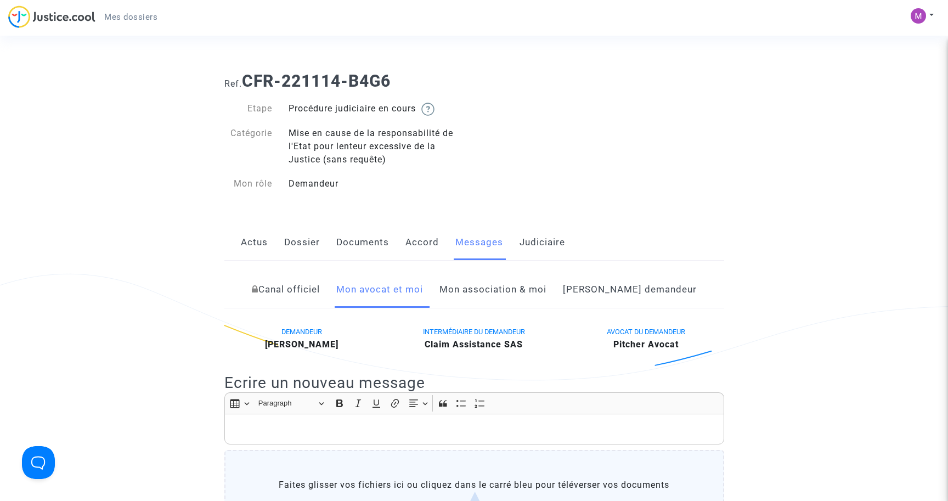
click at [262, 244] on link "Actus" at bounding box center [254, 242] width 27 height 36
